Goal: Task Accomplishment & Management: Manage account settings

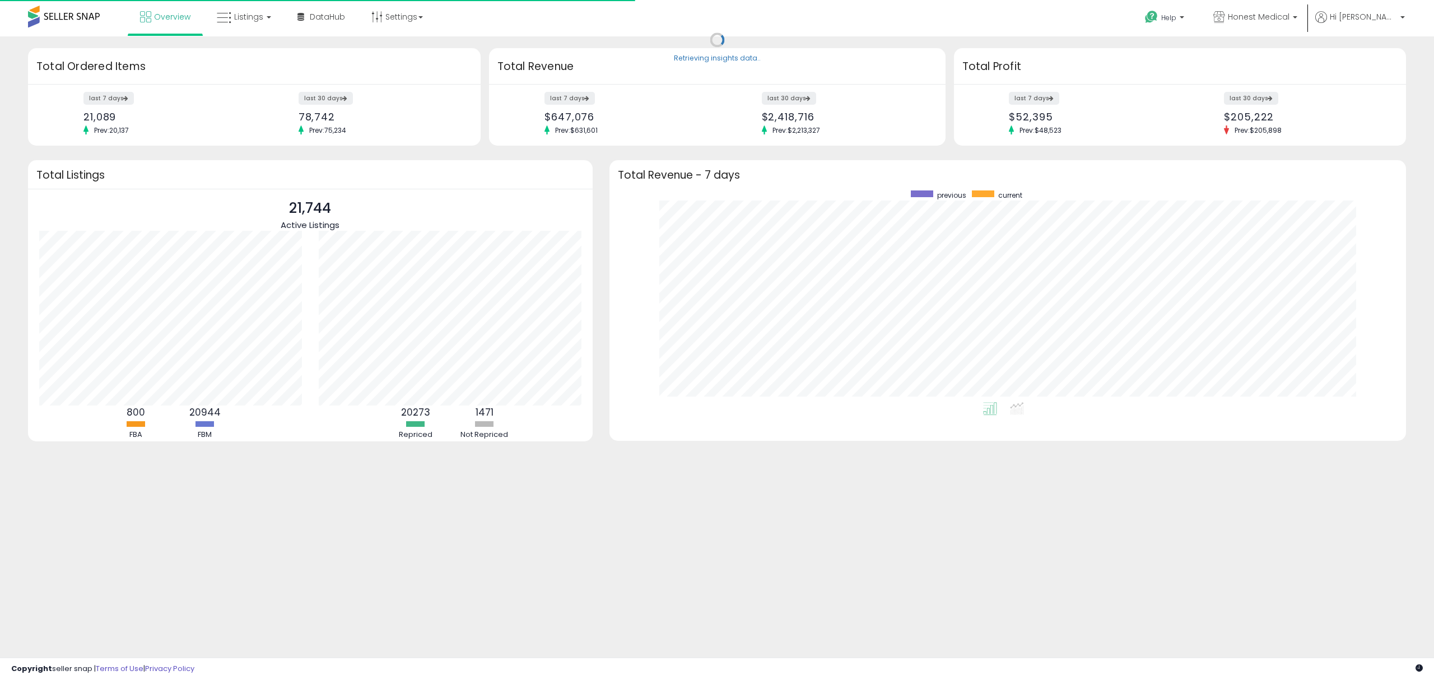
scroll to position [211, 774]
drag, startPoint x: 287, startPoint y: 17, endPoint x: 275, endPoint y: 21, distance: 13.5
click at [289, 17] on link "DataHub Beta" at bounding box center [321, 17] width 64 height 34
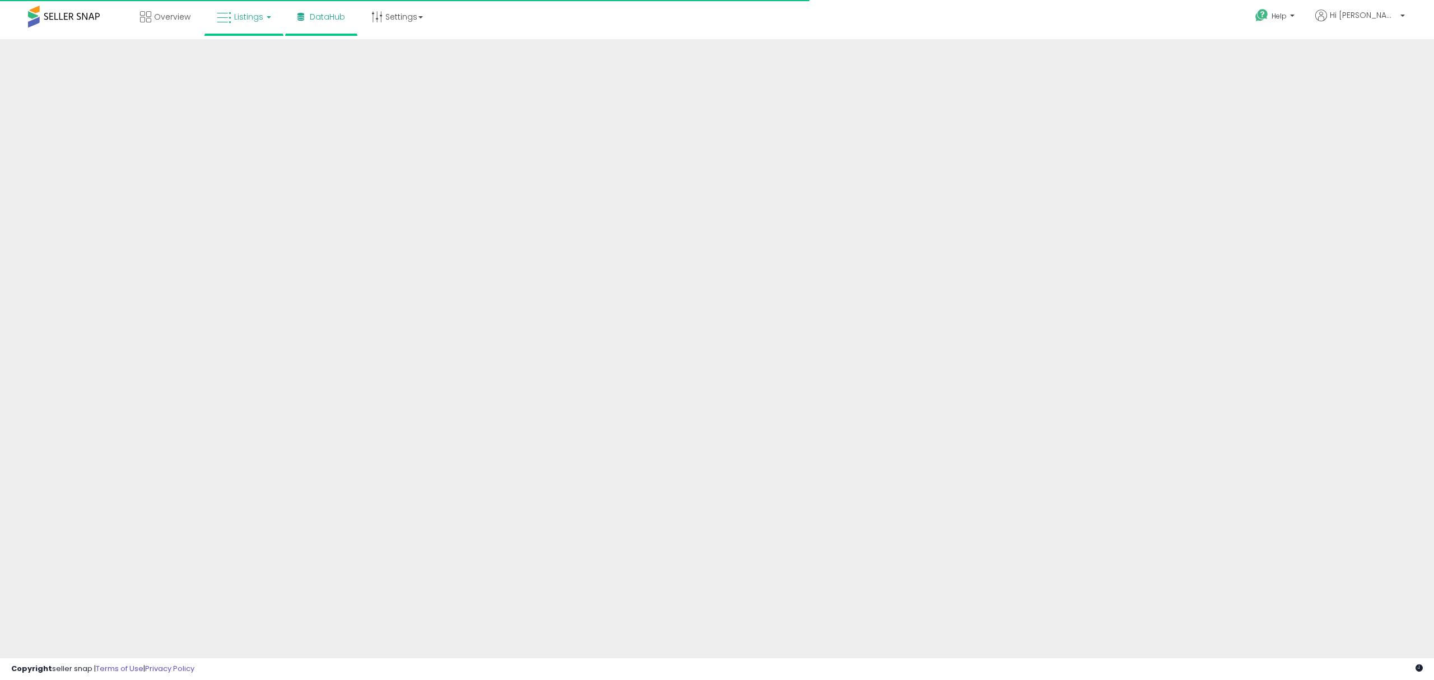
click at [245, 9] on link "Listings" at bounding box center [243, 17] width 71 height 34
click at [258, 52] on icon at bounding box center [252, 55] width 49 height 15
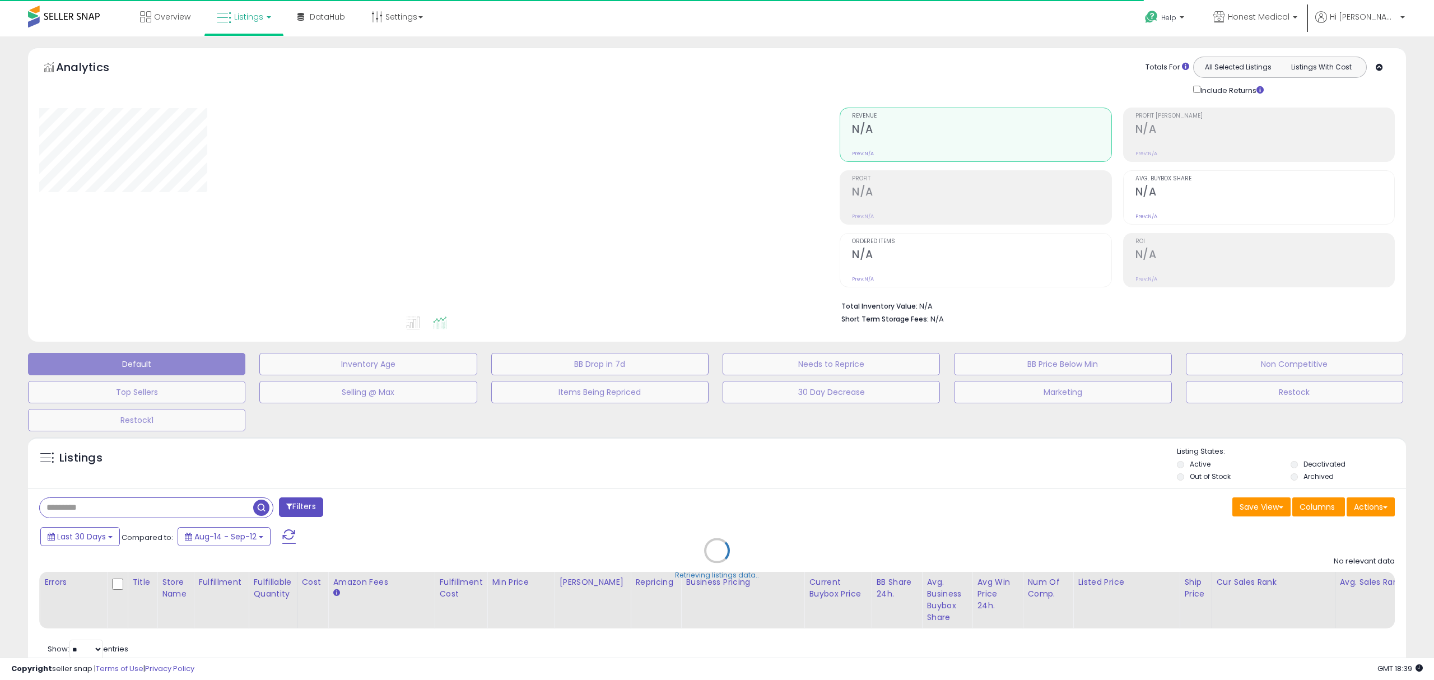
click at [171, 516] on div "Retrieving listings data.." at bounding box center [717, 559] width 1395 height 256
click at [166, 514] on div "Retrieving listings data.." at bounding box center [717, 559] width 1395 height 256
click at [146, 509] on div "Retrieving listings data.." at bounding box center [717, 559] width 1395 height 256
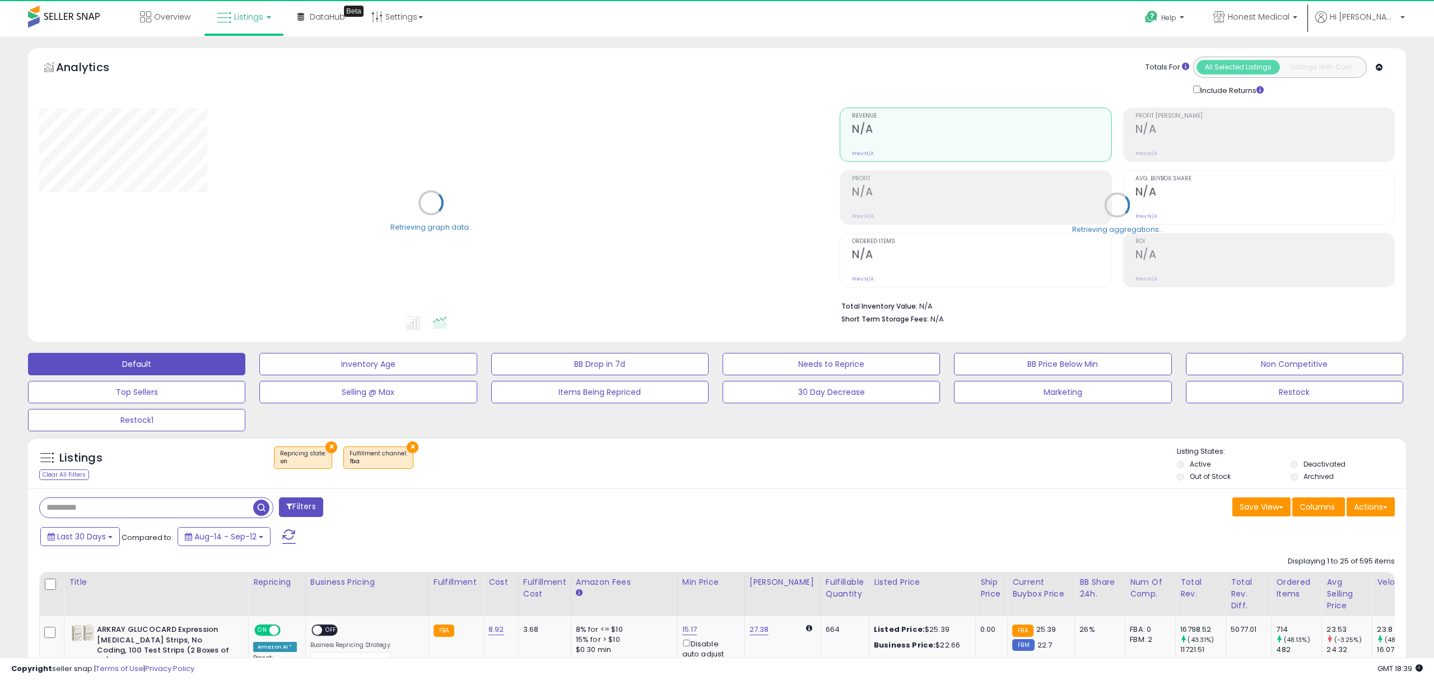
click at [104, 507] on input "text" at bounding box center [146, 508] width 213 height 20
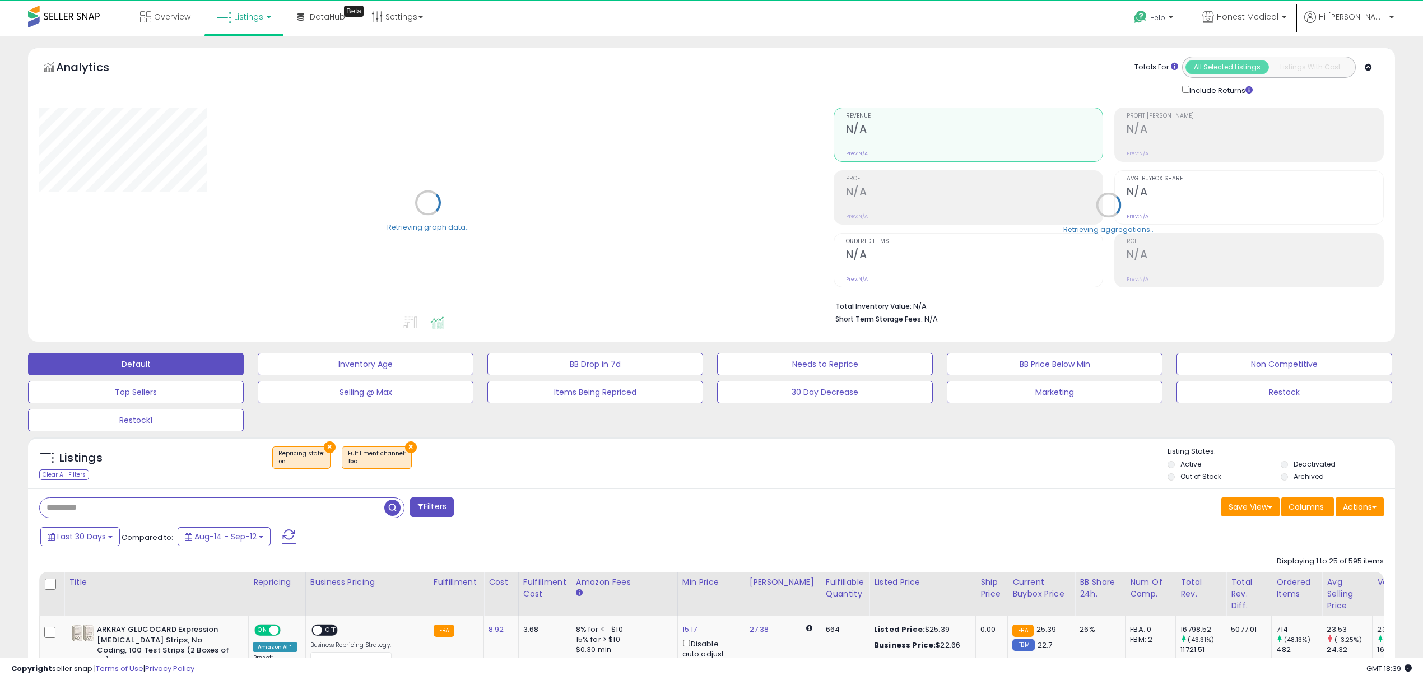
paste input "**********"
type input "**********"
click at [389, 511] on span "button" at bounding box center [392, 508] width 16 height 16
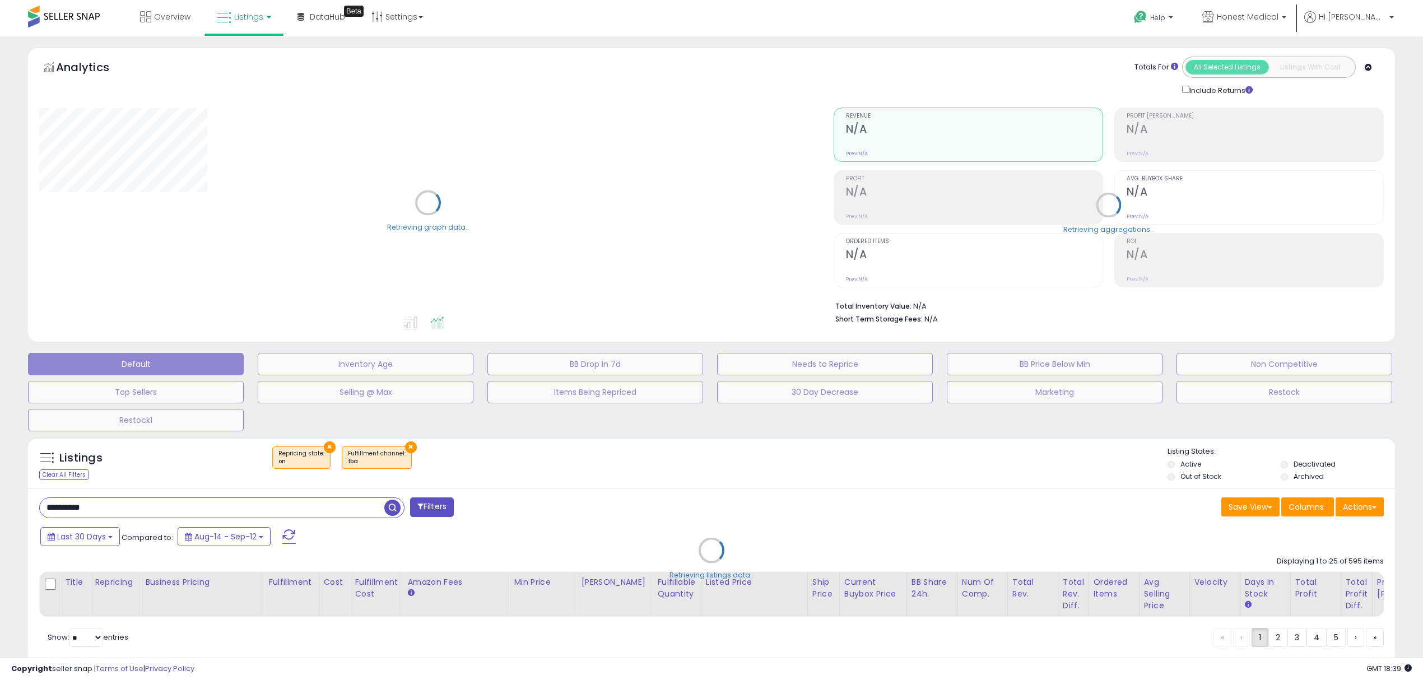
click at [391, 507] on div "Retrieving listings data.." at bounding box center [712, 558] width 1384 height 255
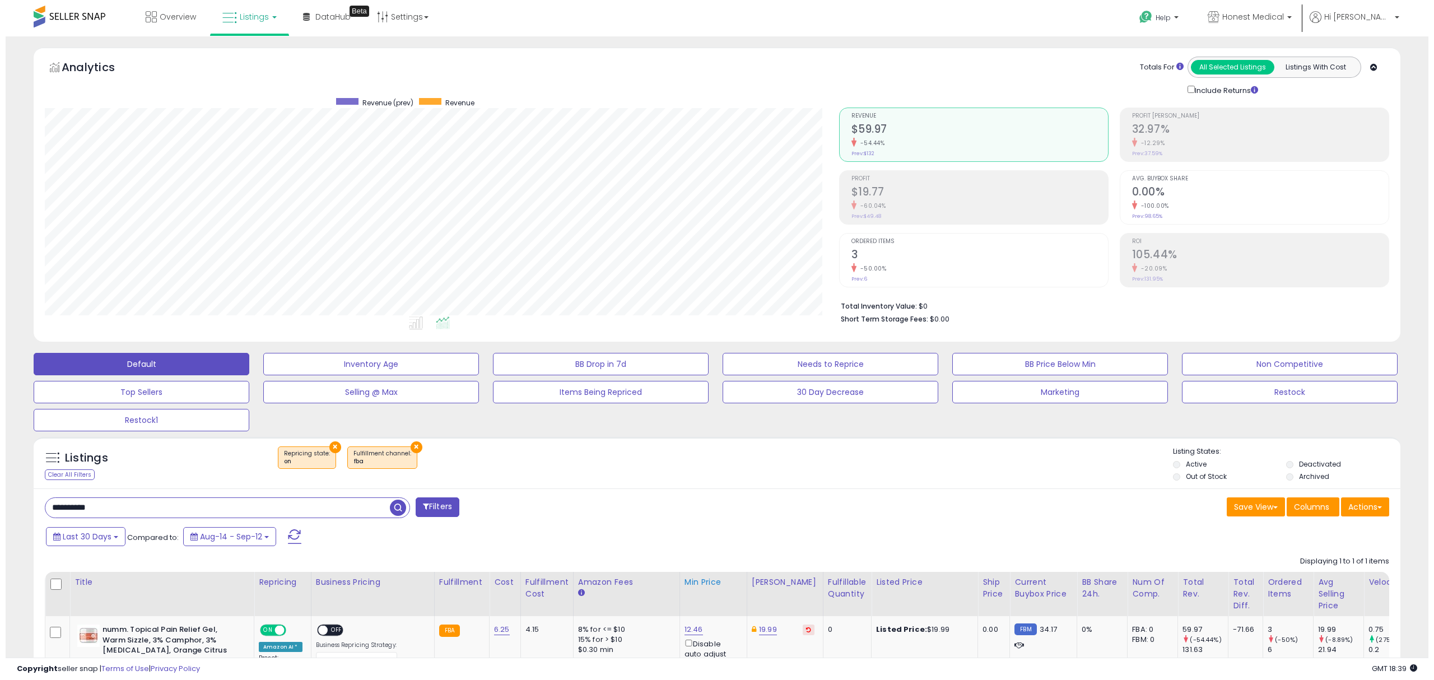
scroll to position [229, 794]
click at [391, 509] on span "button" at bounding box center [392, 508] width 16 height 16
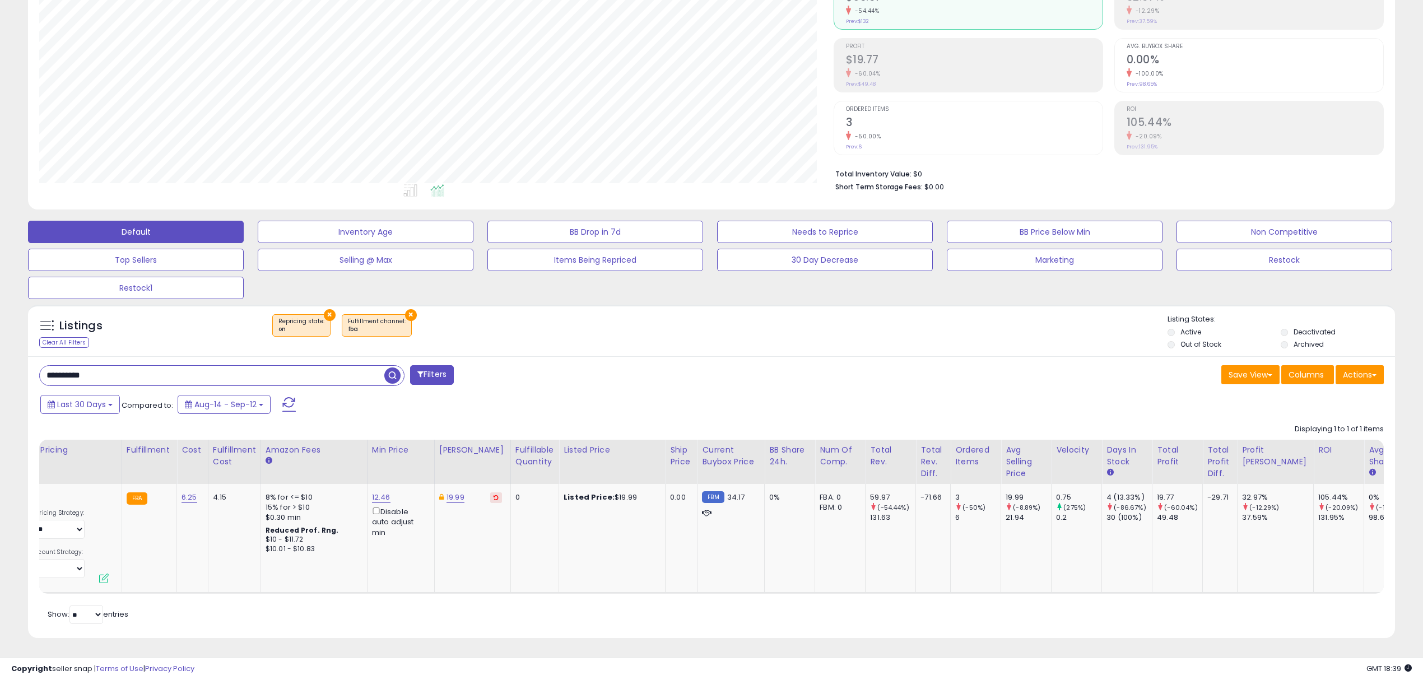
scroll to position [0, 0]
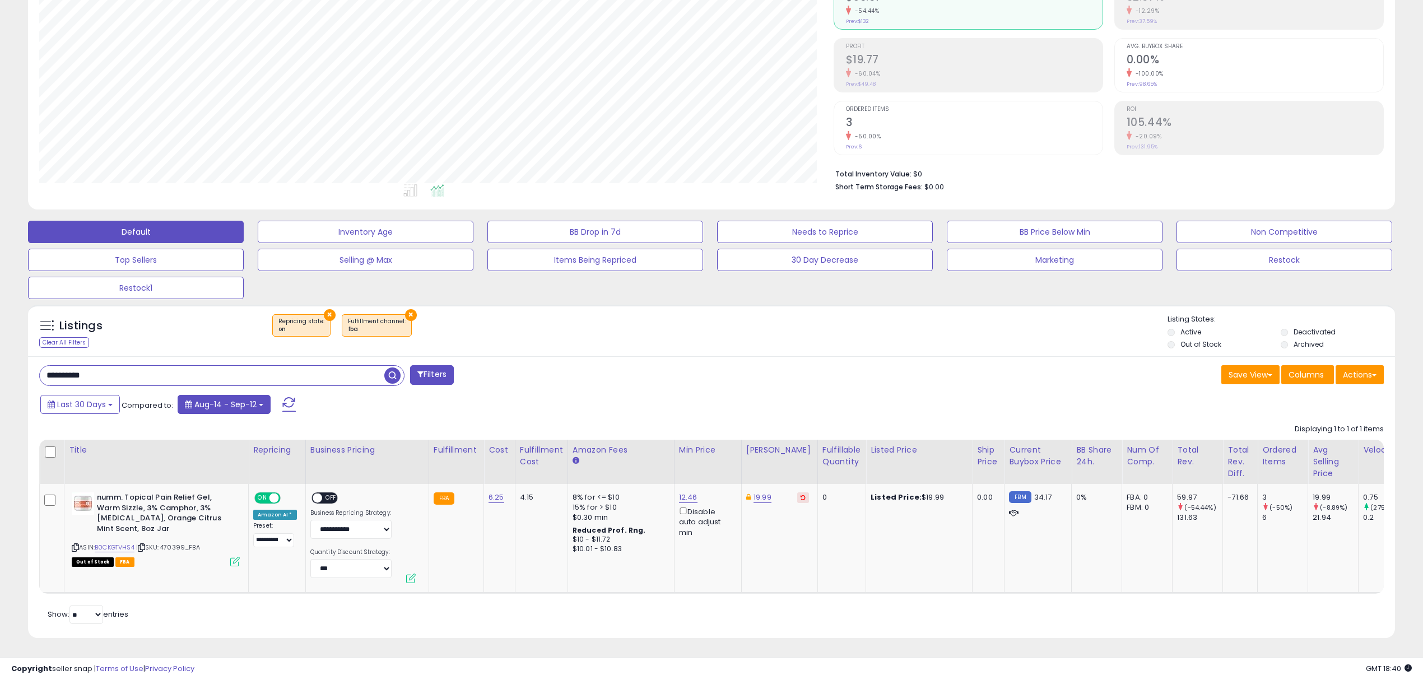
click at [232, 399] on span "Aug-14 - Sep-12" at bounding box center [225, 404] width 62 height 11
click at [128, 424] on div "Displaying 1 to 1 of 1 items Title Repricing" at bounding box center [711, 507] width 1345 height 176
click at [405, 309] on button "×" at bounding box center [411, 315] width 12 height 12
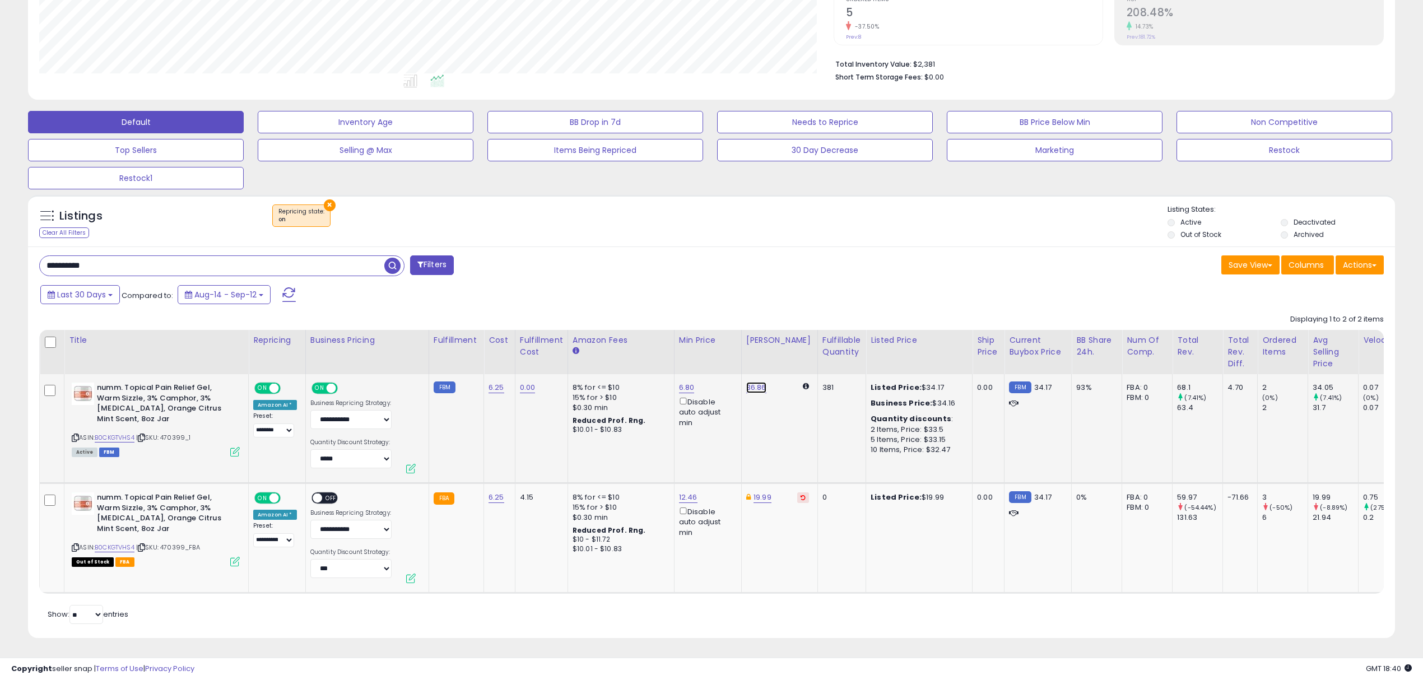
click at [756, 382] on link "36.86" at bounding box center [756, 387] width 20 height 11
drag, startPoint x: 735, startPoint y: 346, endPoint x: 598, endPoint y: 321, distance: 138.9
click at [600, 330] on table "Title Repricing" at bounding box center [1134, 462] width 2190 height 264
type input "*****"
click at [787, 344] on icon "submit" at bounding box center [784, 347] width 7 height 7
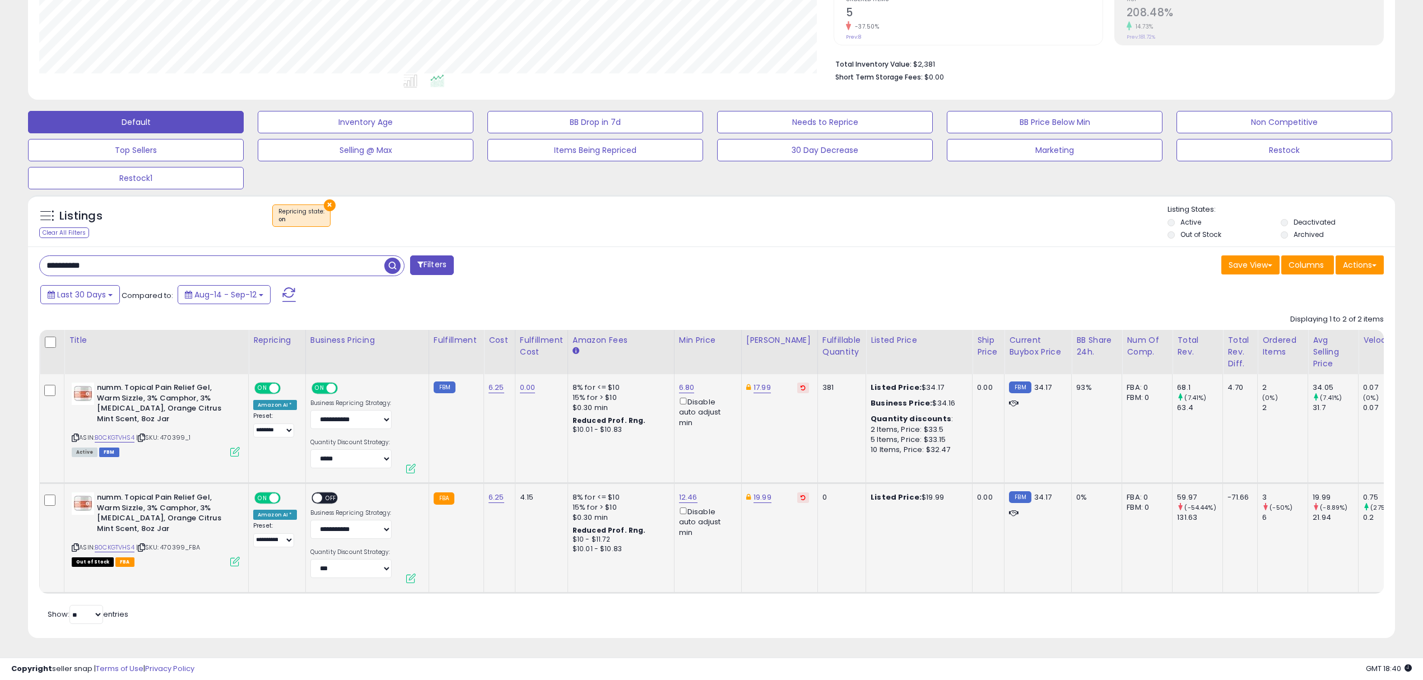
click at [764, 492] on td "19.99" at bounding box center [779, 539] width 76 height 110
click at [760, 492] on link "19.99" at bounding box center [763, 497] width 18 height 11
drag, startPoint x: 719, startPoint y: 453, endPoint x: 536, endPoint y: 454, distance: 183.8
click at [677, 453] on input "*****" at bounding box center [727, 458] width 100 height 19
type input "*****"
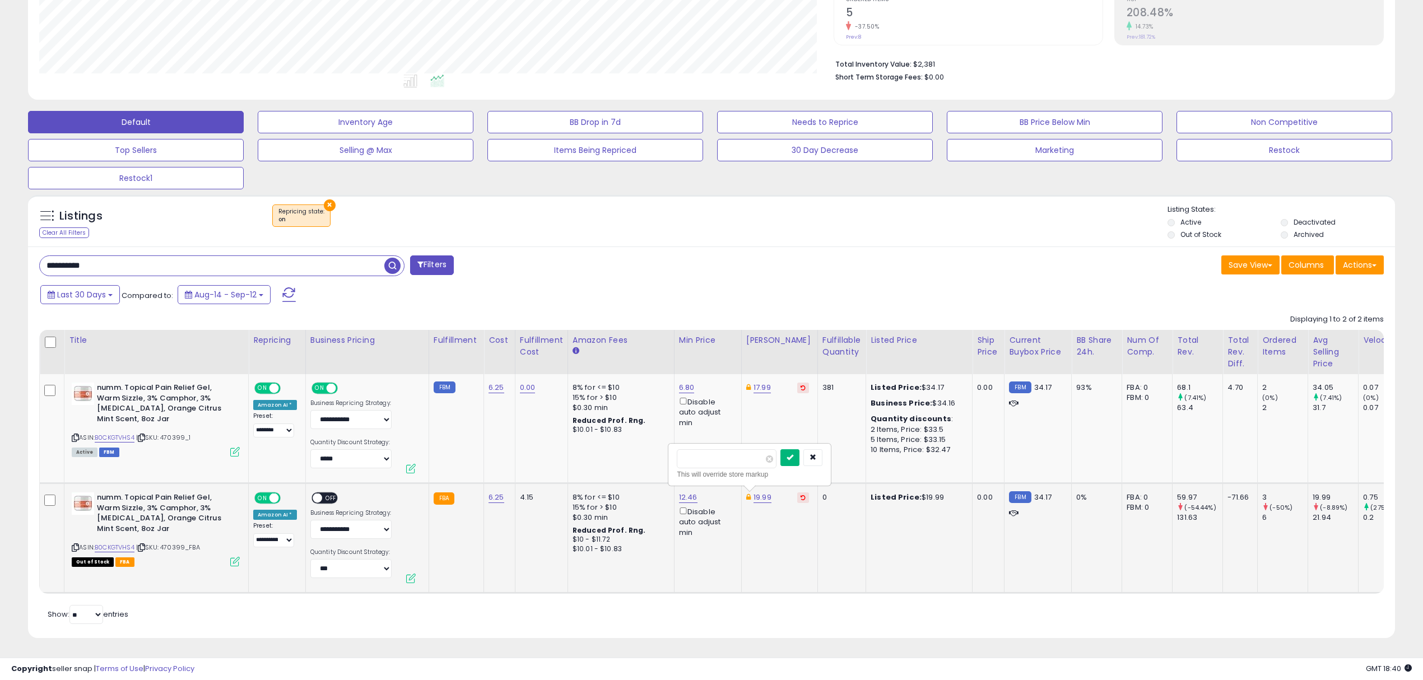
click at [793, 454] on icon "submit" at bounding box center [790, 457] width 7 height 7
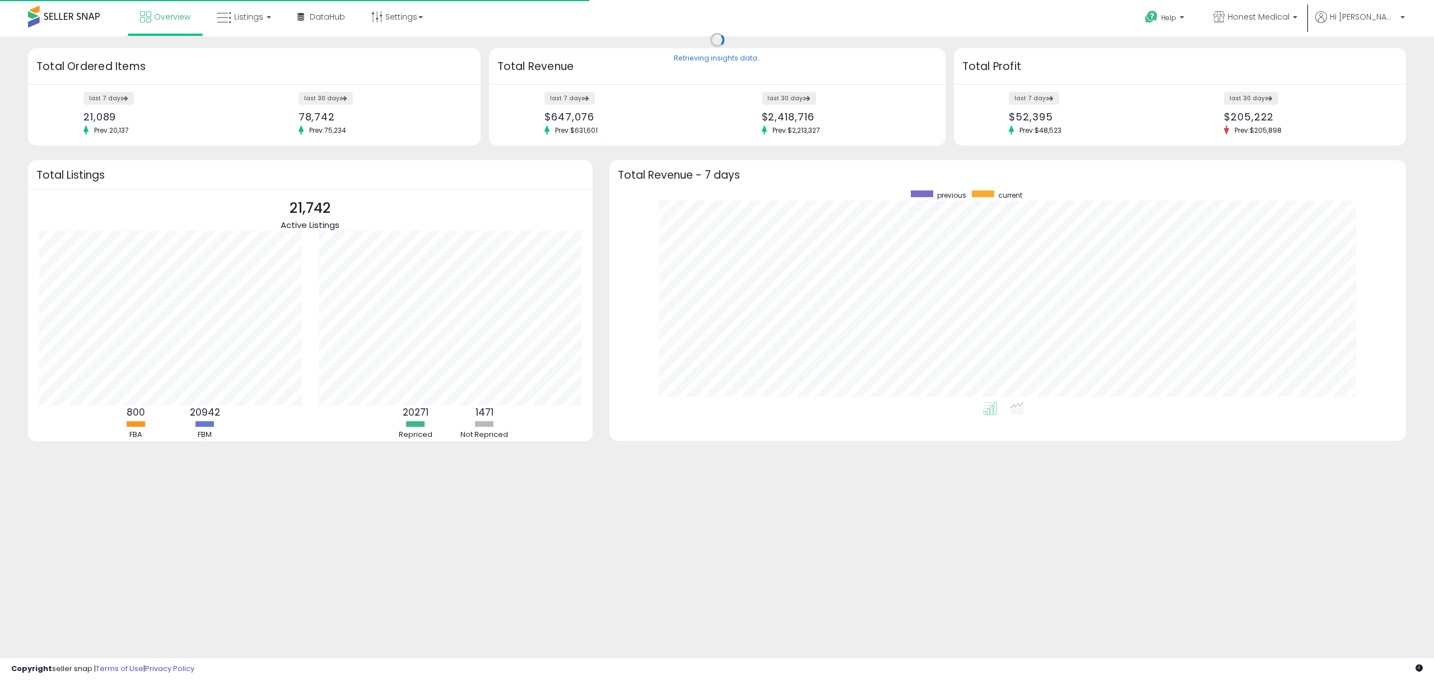
scroll to position [211, 774]
click at [231, 9] on link "Listings" at bounding box center [243, 17] width 71 height 34
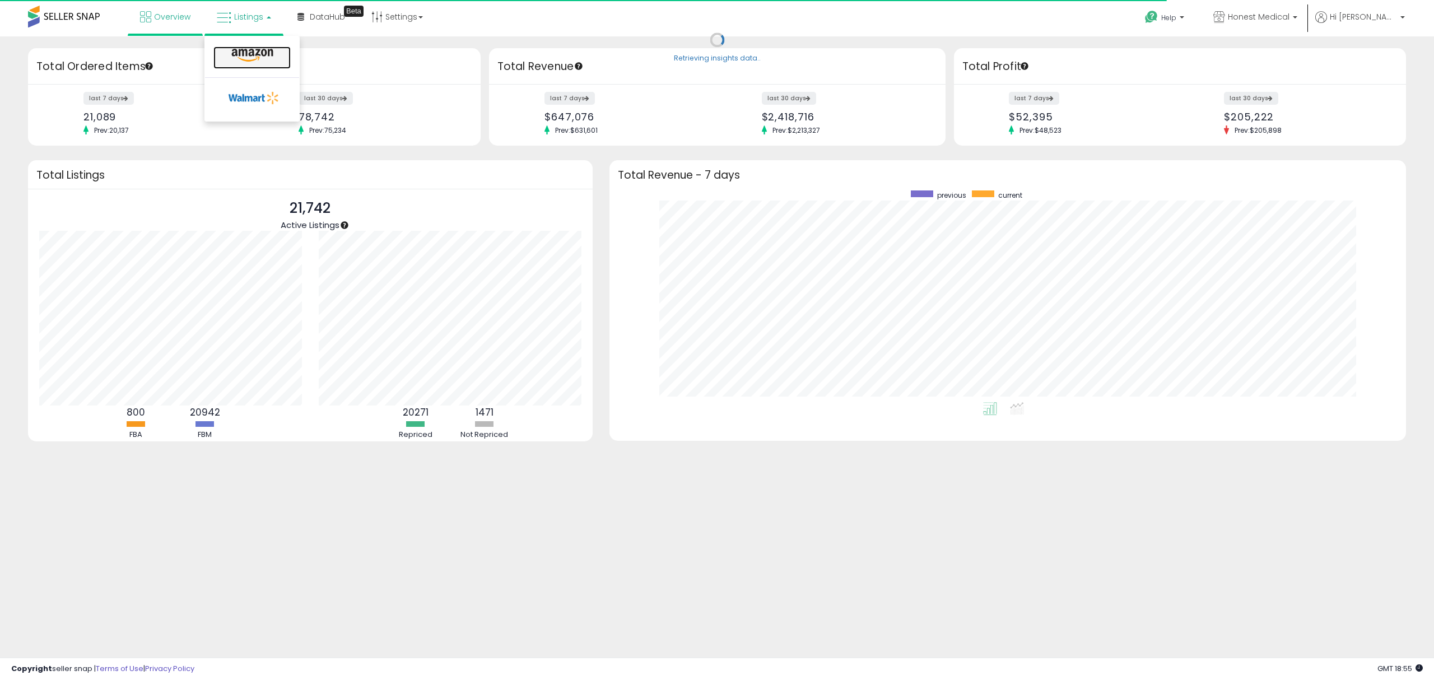
click at [245, 61] on icon at bounding box center [252, 55] width 49 height 15
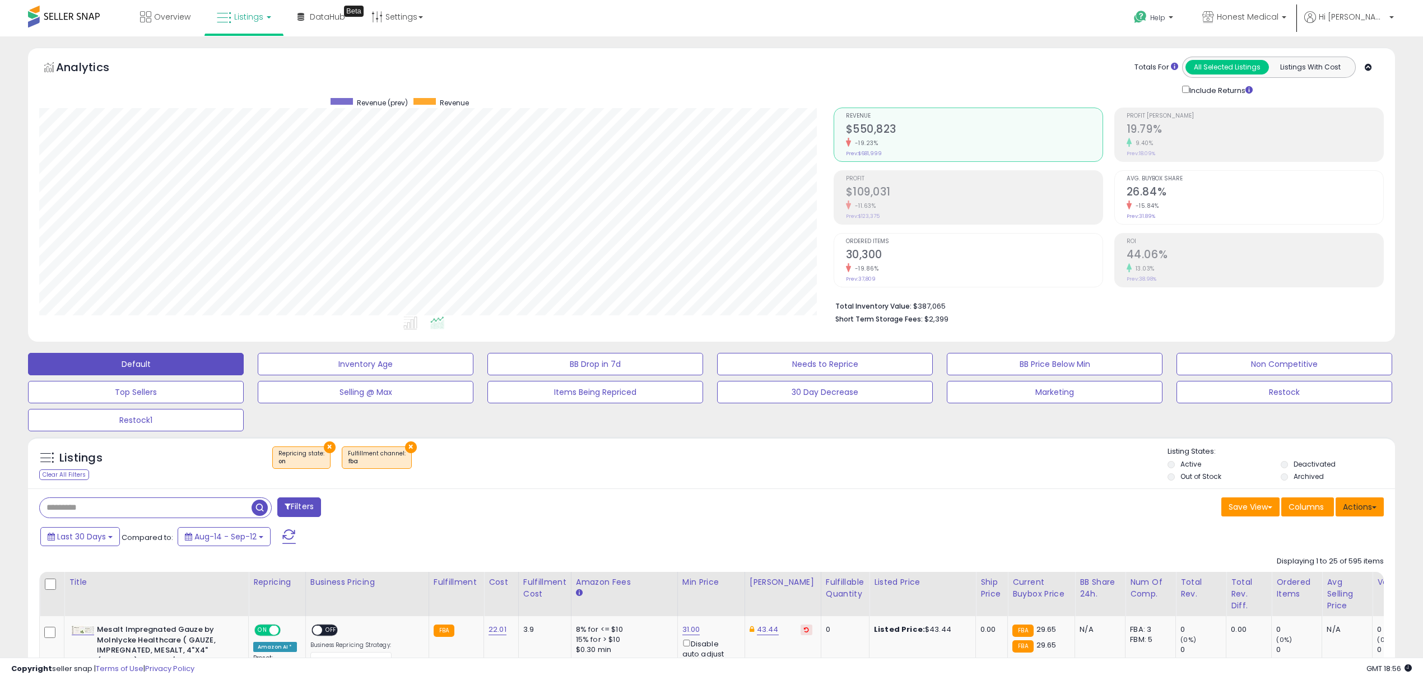
click at [1365, 505] on button "Actions" at bounding box center [1360, 507] width 48 height 19
click at [1339, 597] on link "Export All Columns" at bounding box center [1314, 597] width 123 height 17
